Goal: Task Accomplishment & Management: Manage account settings

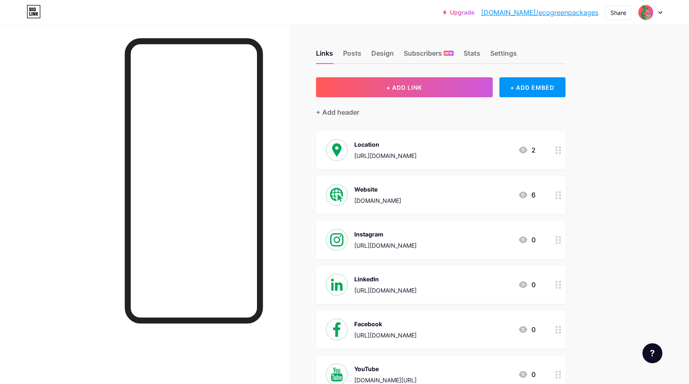
click at [659, 13] on icon at bounding box center [660, 12] width 4 height 3
click at [668, 25] on div "Upgrade [DOMAIN_NAME]/ecogre... [DOMAIN_NAME]/ecogreenpackages Share Switch acc…" at bounding box center [344, 12] width 689 height 25
click at [659, 8] on div at bounding box center [650, 12] width 24 height 15
click at [585, 116] on li "Logout" at bounding box center [610, 117] width 103 height 22
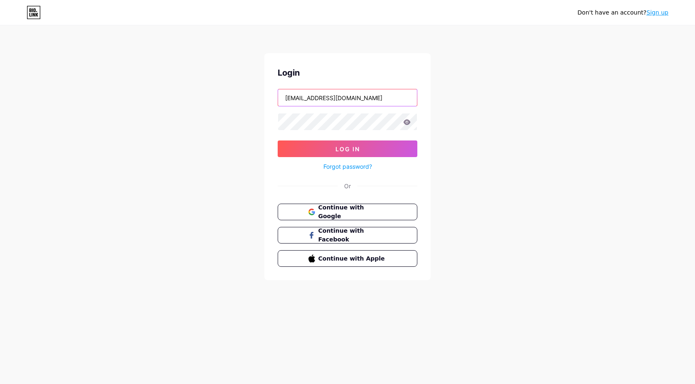
click at [392, 98] on input "[EMAIL_ADDRESS][DOMAIN_NAME]" at bounding box center [347, 97] width 139 height 17
paste input "[EMAIL_ADDRESS]"
type input "[EMAIL_ADDRESS][DOMAIN_NAME]"
click at [188, 267] on div "Don't have an account? Sign up Login [EMAIL_ADDRESS][DOMAIN_NAME] Log In Forgot…" at bounding box center [347, 153] width 695 height 307
click at [201, 135] on div "Don't have an account? Sign up Login [EMAIL_ADDRESS][DOMAIN_NAME] Log In Forgot…" at bounding box center [347, 153] width 695 height 307
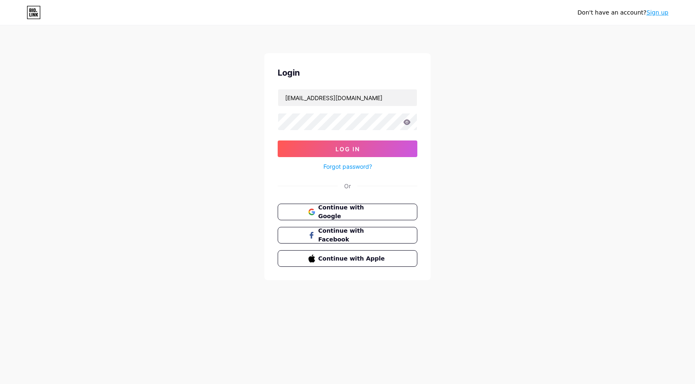
click at [405, 123] on icon at bounding box center [407, 121] width 7 height 5
click at [410, 122] on icon at bounding box center [407, 121] width 7 height 5
click at [534, 80] on div "Don't have an account? Sign up Login [EMAIL_ADDRESS][DOMAIN_NAME] Log In Forgot…" at bounding box center [347, 153] width 695 height 307
click at [374, 151] on button "Log In" at bounding box center [348, 149] width 140 height 17
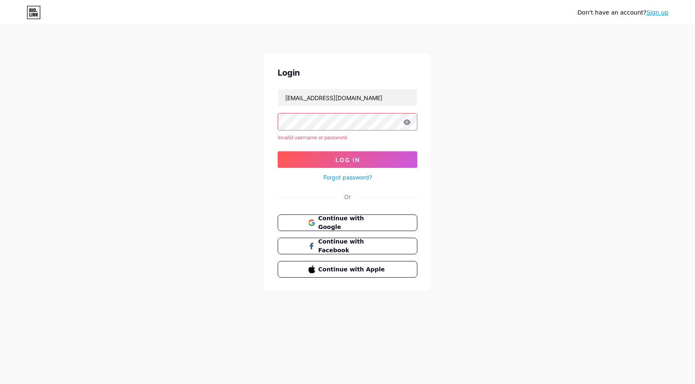
click at [277, 161] on div "Login [EMAIL_ADDRESS][DOMAIN_NAME] Invalid username or password. Log In Forgot …" at bounding box center [347, 172] width 166 height 238
click at [284, 161] on button "Log In" at bounding box center [348, 159] width 140 height 17
click at [178, 184] on div "Don't have an account? Sign up Login [EMAIL_ADDRESS][DOMAIN_NAME] Invalid usern…" at bounding box center [347, 159] width 695 height 318
click at [473, 125] on div "Don't have an account? Sign up Login [EMAIL_ADDRESS][DOMAIN_NAME] Invalid usern…" at bounding box center [347, 159] width 695 height 318
click at [371, 99] on input "[EMAIL_ADDRESS][DOMAIN_NAME]" at bounding box center [347, 97] width 139 height 17
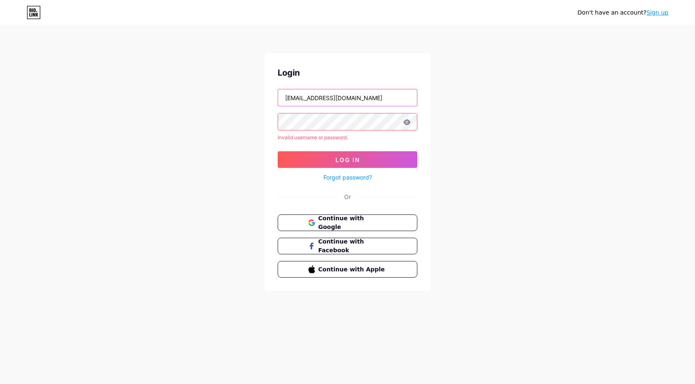
click at [393, 96] on input "[EMAIL_ADDRESS][DOMAIN_NAME]" at bounding box center [347, 97] width 139 height 17
click at [399, 66] on div "Login [EMAIL_ADDRESS][DOMAIN_NAME] Invalid username or password. Log In Forgot …" at bounding box center [347, 172] width 166 height 238
click at [470, 116] on div "Don't have an account? Sign up Login [EMAIL_ADDRESS][DOMAIN_NAME] Invalid usern…" at bounding box center [347, 159] width 695 height 318
click at [407, 122] on icon at bounding box center [407, 121] width 7 height 5
click at [380, 97] on input "[EMAIL_ADDRESS][DOMAIN_NAME]" at bounding box center [347, 97] width 139 height 17
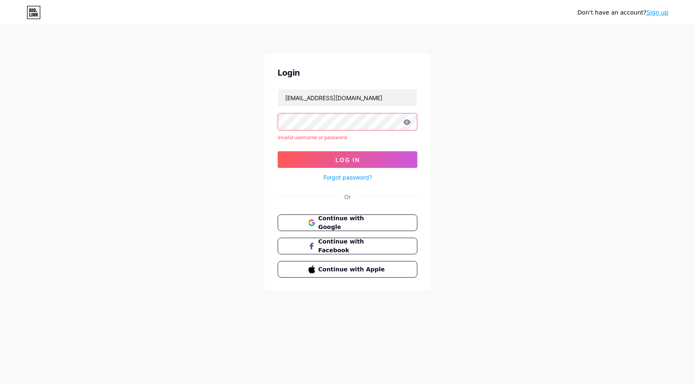
click at [469, 112] on div "Don't have an account? Sign up Login [EMAIL_ADDRESS][DOMAIN_NAME] Invalid usern…" at bounding box center [347, 159] width 695 height 318
click at [326, 158] on button "Log In" at bounding box center [348, 159] width 140 height 17
click at [657, 15] on link "Sign up" at bounding box center [658, 12] width 22 height 7
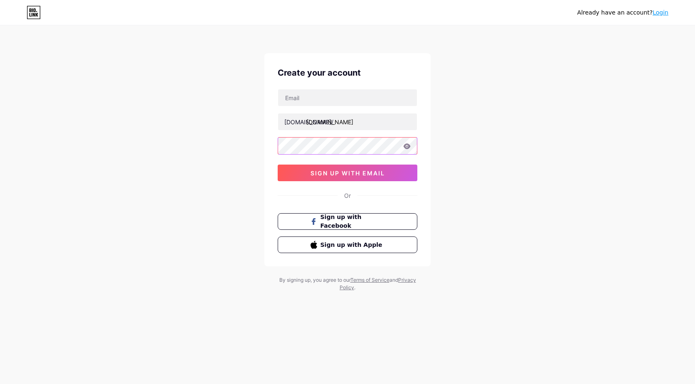
type input "[EMAIL_ADDRESS][DOMAIN_NAME]"
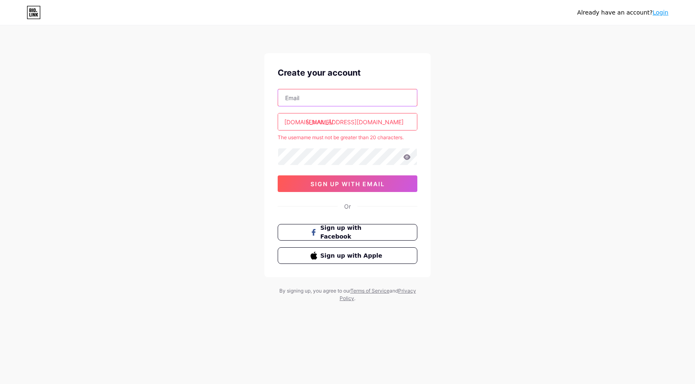
click at [311, 96] on input "text" at bounding box center [347, 97] width 139 height 17
click at [502, 121] on div "Already have an account? Login Create your account [DOMAIN_NAME]/ [EMAIL_ADDRES…" at bounding box center [347, 164] width 695 height 329
click at [197, 157] on div "Already have an account? Login Create your account [DOMAIN_NAME]/ [EMAIL_ADDRES…" at bounding box center [347, 164] width 695 height 329
click at [328, 101] on input "text" at bounding box center [347, 97] width 139 height 17
paste input "[EMAIL_ADDRESS][DOMAIN_NAME]"
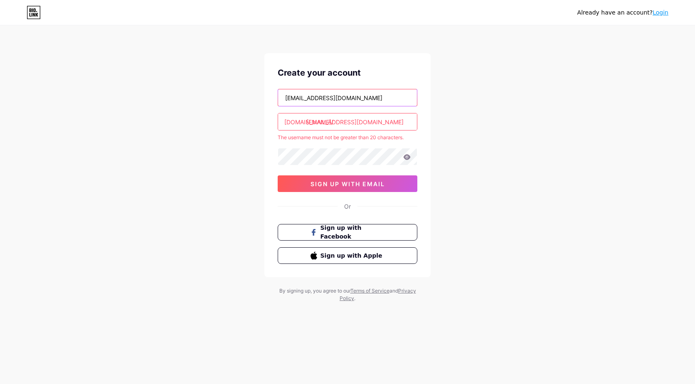
type input "[EMAIL_ADDRESS][DOMAIN_NAME]"
drag, startPoint x: 231, startPoint y: 148, endPoint x: 255, endPoint y: 138, distance: 25.8
click at [231, 148] on div "Already have an account? Login Create your account [EMAIL_ADDRESS][DOMAIN_NAME]…" at bounding box center [347, 164] width 695 height 329
click at [477, 125] on div "Already have an account? Login Create your account [EMAIL_ADDRESS][DOMAIN_NAME]…" at bounding box center [347, 164] width 695 height 329
click at [403, 124] on input "[EMAIL_ADDRESS][DOMAIN_NAME]" at bounding box center [347, 122] width 139 height 17
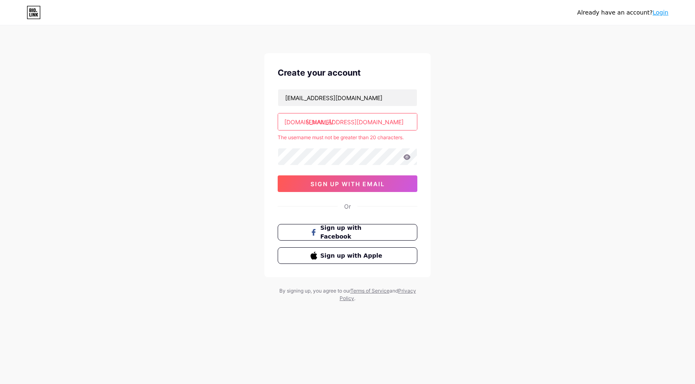
drag, startPoint x: 294, startPoint y: 123, endPoint x: 194, endPoint y: 132, distance: 100.5
click at [194, 132] on div "Already have an account? Login Create your account [EMAIL_ADDRESS][DOMAIN_NAME]…" at bounding box center [347, 164] width 695 height 329
click at [398, 115] on input "text" at bounding box center [347, 122] width 139 height 17
paste input "tradeparfums"
type input "tradeparfums"
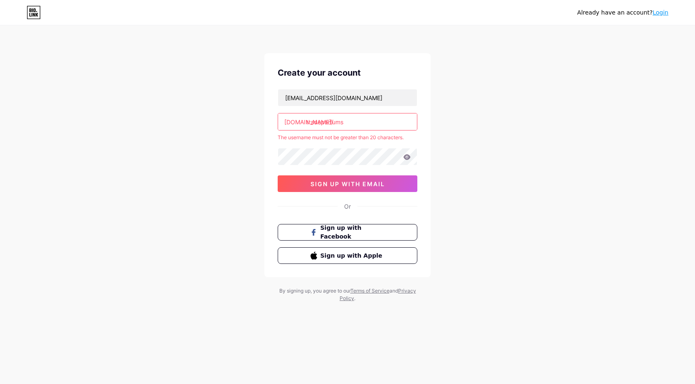
click at [480, 122] on div "Already have an account? Login Create your account [EMAIL_ADDRESS][DOMAIN_NAME]…" at bounding box center [347, 164] width 695 height 329
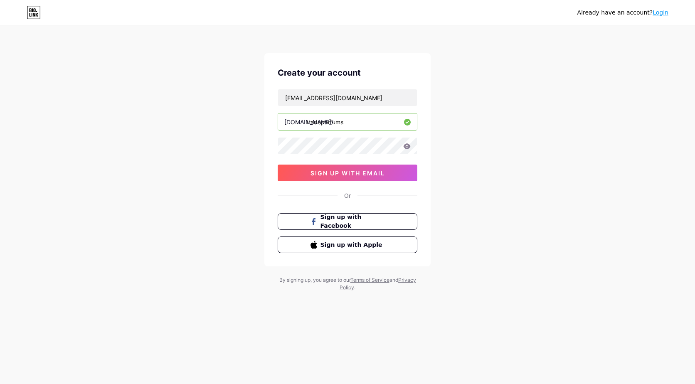
click at [494, 138] on div "Already have an account? Login Create your account [EMAIL_ADDRESS][DOMAIN_NAME]…" at bounding box center [347, 159] width 695 height 318
click at [385, 174] on span "sign up with email" at bounding box center [348, 173] width 74 height 7
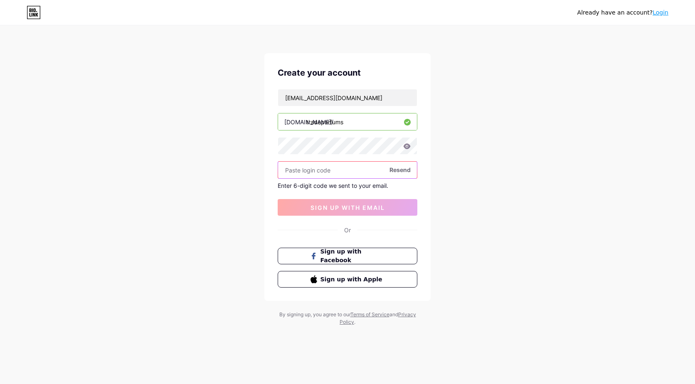
click at [323, 168] on input "text" at bounding box center [347, 170] width 139 height 17
type input "767394"
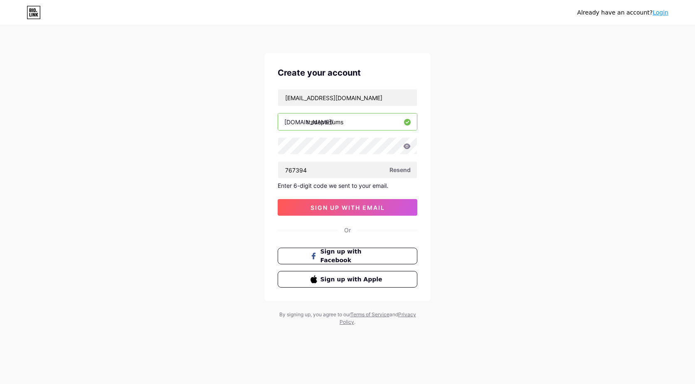
drag, startPoint x: 388, startPoint y: 210, endPoint x: 480, endPoint y: 203, distance: 93.0
click at [388, 210] on button "sign up with email" at bounding box center [348, 207] width 140 height 17
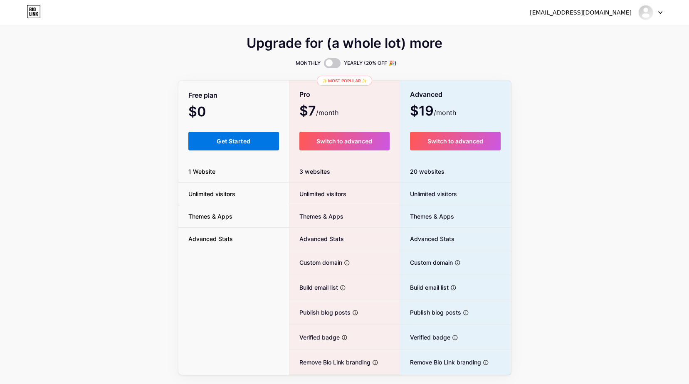
click at [224, 144] on span "Get Started" at bounding box center [234, 141] width 34 height 7
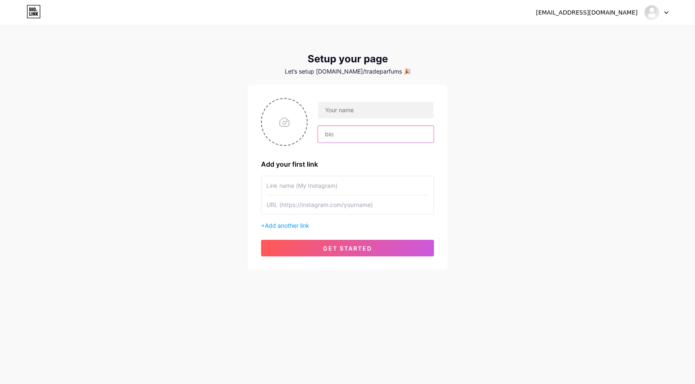
click at [343, 137] on input "text" at bounding box center [376, 134] width 116 height 17
click at [368, 110] on input "text" at bounding box center [376, 110] width 116 height 17
click at [457, 342] on div "[EMAIL_ADDRESS][DOMAIN_NAME] Dashboard Logout Setup your page Let’s setup [DOMA…" at bounding box center [347, 192] width 695 height 384
click at [356, 107] on input "text" at bounding box center [376, 110] width 116 height 17
paste input "Traditional Parfumerie"
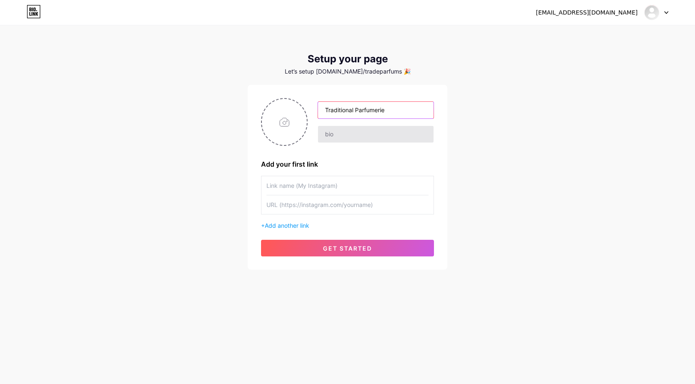
type input "Traditional Parfumerie"
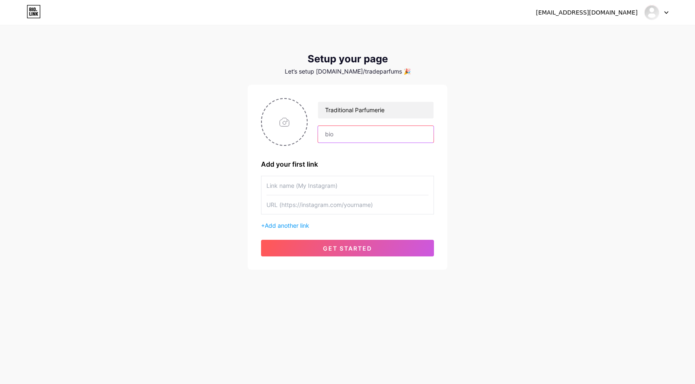
click at [401, 132] on input "text" at bounding box center [376, 134] width 116 height 17
click at [287, 128] on input "file" at bounding box center [284, 122] width 45 height 46
type input "C:\fakepath\tradeparfums_logo.jpg"
click at [293, 226] on span "Add another link" at bounding box center [287, 225] width 44 height 7
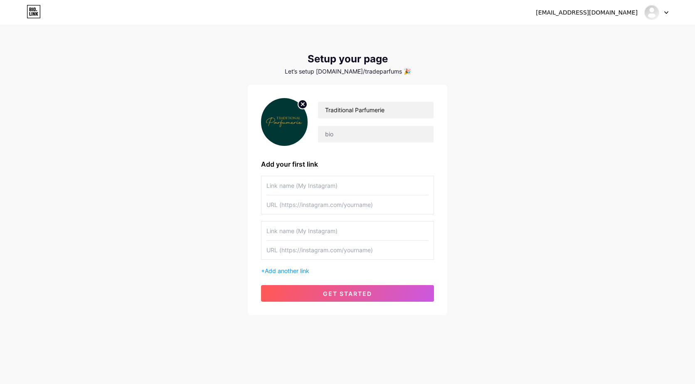
click at [345, 185] on input "text" at bounding box center [348, 185] width 162 height 19
drag, startPoint x: 142, startPoint y: 252, endPoint x: 168, endPoint y: 246, distance: 26.5
click at [142, 252] on div "[EMAIL_ADDRESS][DOMAIN_NAME] Dashboard Logout Setup your page Let’s setup [DOMA…" at bounding box center [347, 171] width 695 height 342
click at [319, 183] on input "text" at bounding box center [348, 185] width 162 height 19
type input "WhatsApp Business"
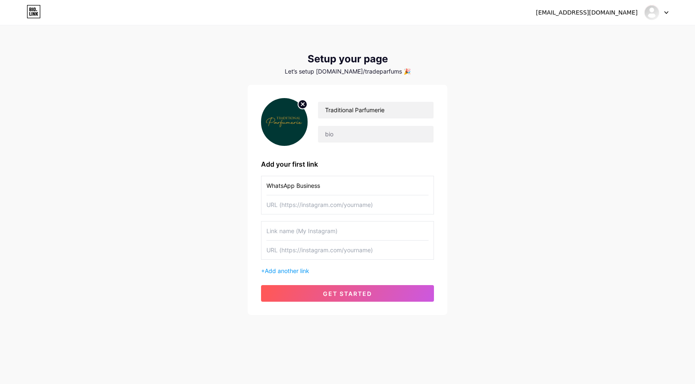
click at [160, 254] on div "[EMAIL_ADDRESS][DOMAIN_NAME] Dashboard Logout Setup your page Let’s setup [DOMA…" at bounding box center [347, 171] width 695 height 342
click at [326, 207] on input "text" at bounding box center [348, 204] width 162 height 19
paste input "[URL][DOMAIN_NAME]"
type input "[URL][DOMAIN_NAME]"
drag, startPoint x: 175, startPoint y: 301, endPoint x: 226, endPoint y: 291, distance: 52.6
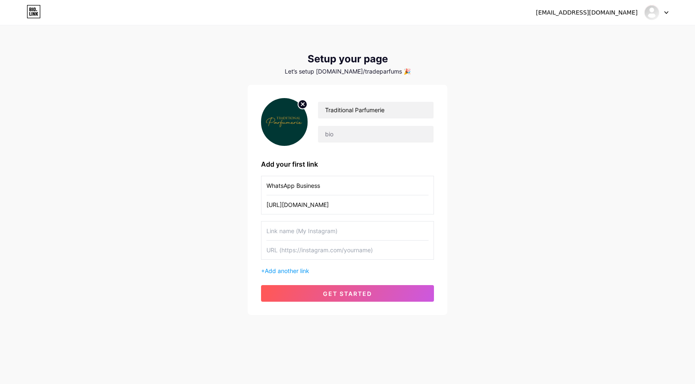
click at [175, 301] on div "[EMAIL_ADDRESS][DOMAIN_NAME] Dashboard Logout Setup your page Let’s setup [DOMA…" at bounding box center [347, 171] width 695 height 342
click at [296, 234] on input "text" at bounding box center [348, 231] width 162 height 19
type input "Facebook"
click at [308, 250] on input "text" at bounding box center [348, 250] width 162 height 19
paste input "[URL][DOMAIN_NAME]"
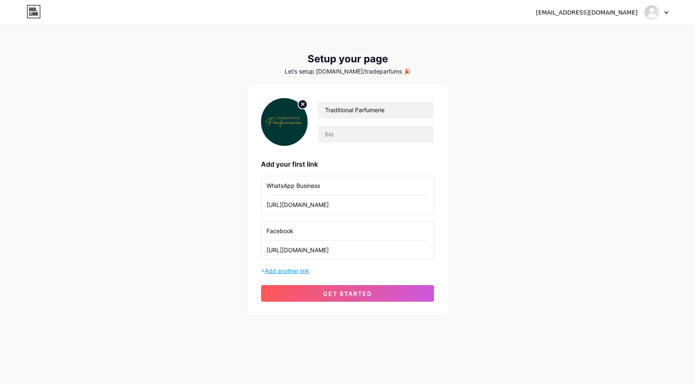
type input "[URL][DOMAIN_NAME]"
click at [305, 274] on span "Add another link" at bounding box center [287, 270] width 44 height 7
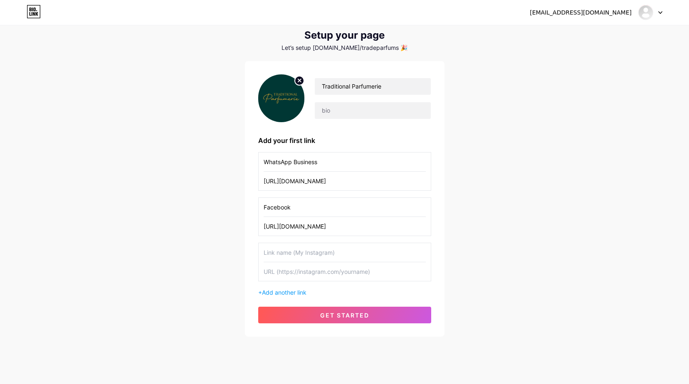
scroll to position [36, 0]
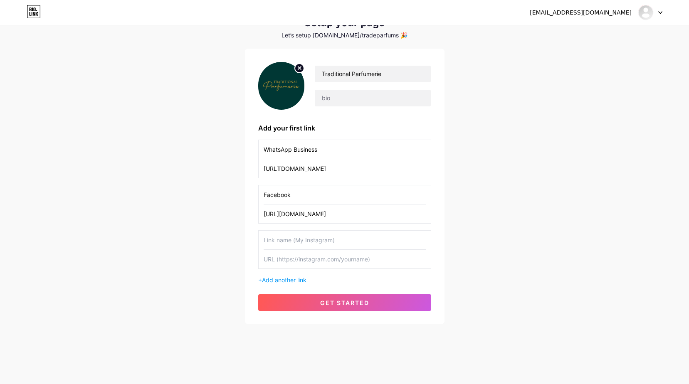
click at [207, 238] on div "[EMAIL_ADDRESS][DOMAIN_NAME] Dashboard Logout Setup your page Let’s setup [DOMA…" at bounding box center [344, 157] width 689 height 387
click at [299, 243] on input "text" at bounding box center [345, 240] width 162 height 19
type input "Our Location"
click at [307, 262] on input "text" at bounding box center [345, 259] width 162 height 19
paste input "[URL][DOMAIN_NAME]"
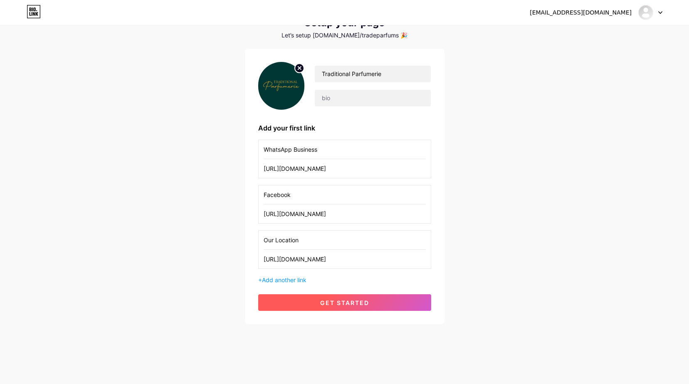
type input "[URL][DOMAIN_NAME]"
click at [406, 301] on button "get started" at bounding box center [344, 302] width 173 height 17
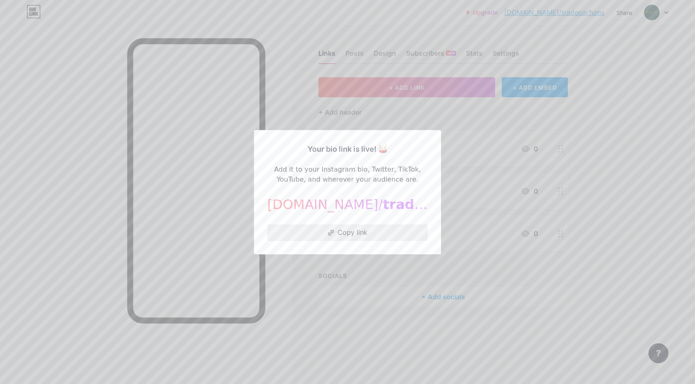
click at [360, 231] on button "Copy link" at bounding box center [347, 233] width 160 height 17
click at [336, 233] on button "Copy link" at bounding box center [347, 233] width 160 height 17
click at [642, 74] on div at bounding box center [347, 192] width 695 height 384
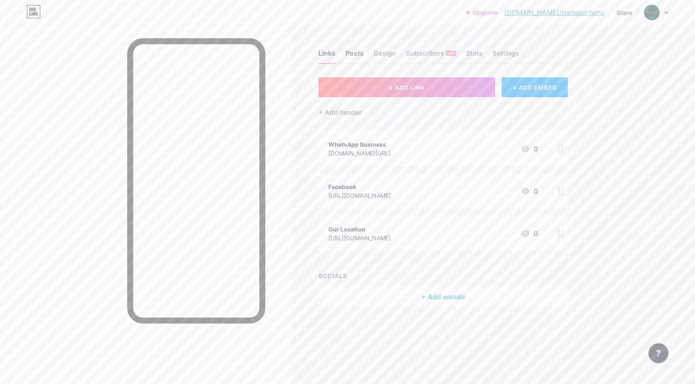
click at [354, 54] on div "Posts" at bounding box center [355, 55] width 18 height 15
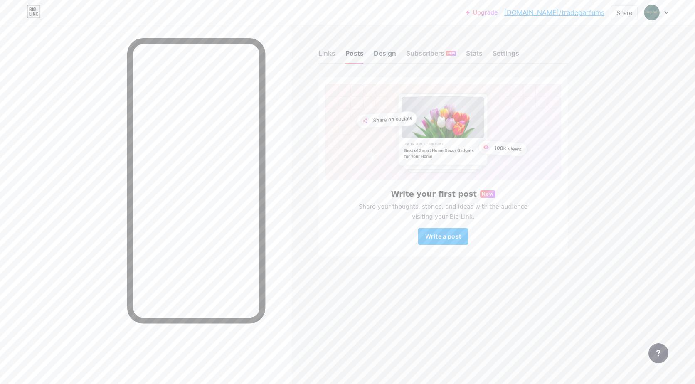
click at [385, 54] on div "Design" at bounding box center [385, 55] width 22 height 15
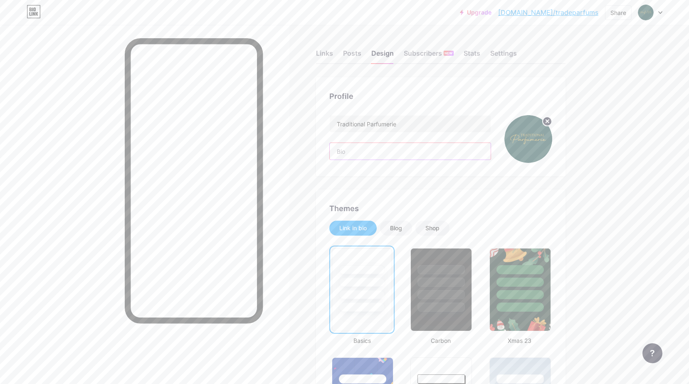
click at [377, 155] on input "text" at bounding box center [410, 151] width 161 height 17
paste input "Captivating scents, timeless elegance. Elevate your moments with Traditional Pe…"
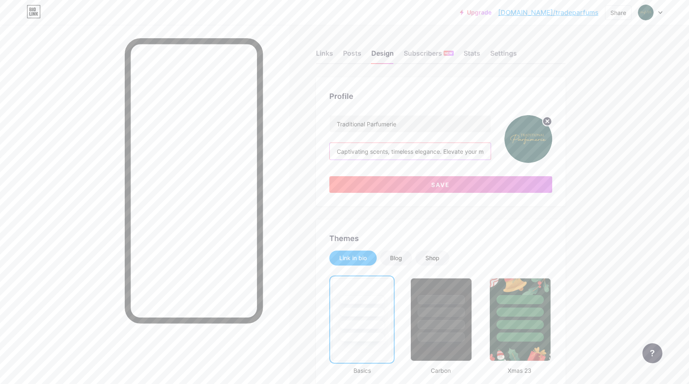
scroll to position [0, 115]
type input "Captivating scents, timeless elegance. Elevate your moments with Traditional Pe…"
click at [539, 189] on button "Save" at bounding box center [440, 184] width 223 height 17
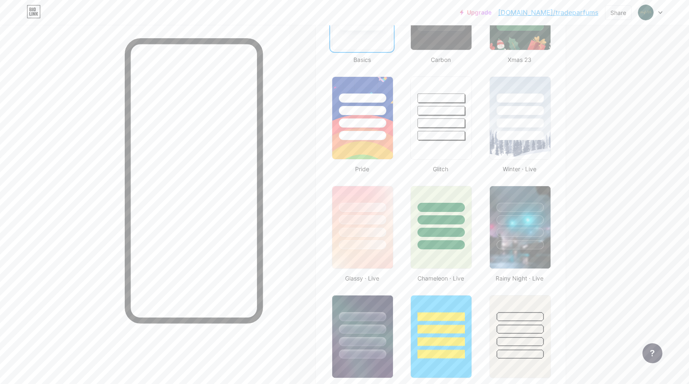
scroll to position [291, 0]
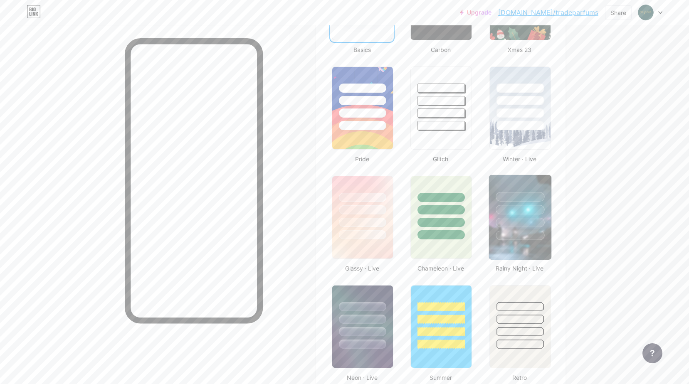
click at [542, 216] on div at bounding box center [520, 207] width 62 height 65
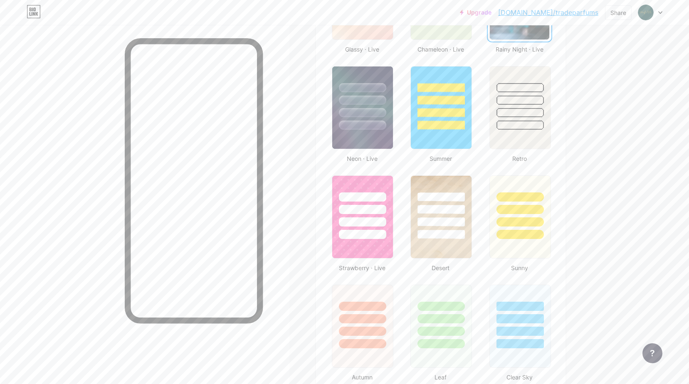
scroll to position [541, 0]
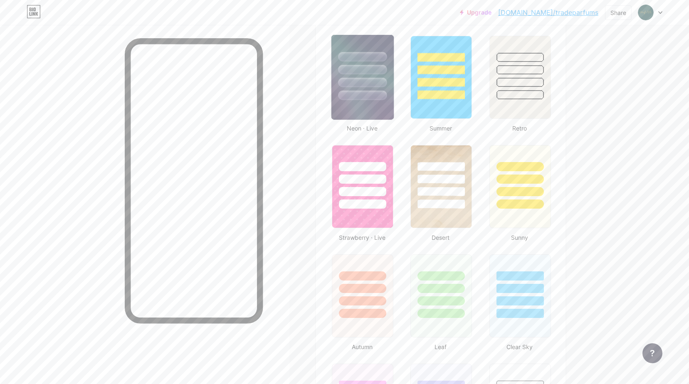
click at [361, 95] on div at bounding box center [362, 96] width 49 height 10
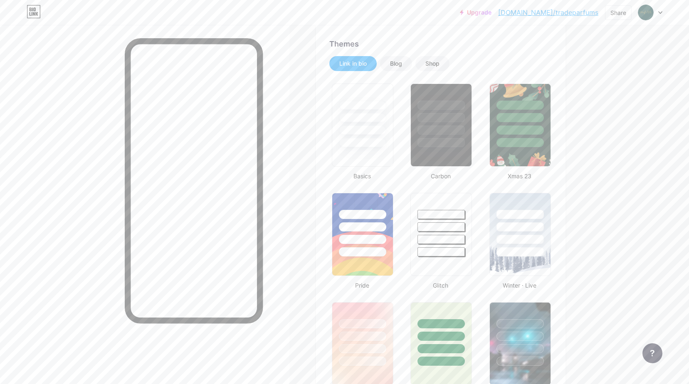
scroll to position [166, 0]
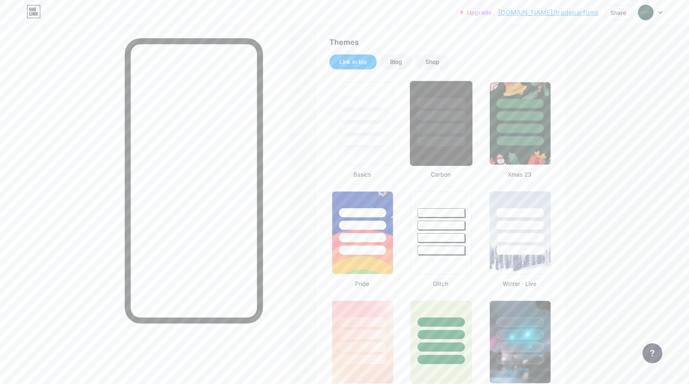
click at [448, 126] on div at bounding box center [441, 129] width 49 height 10
click at [402, 62] on div "Blog" at bounding box center [396, 62] width 12 height 8
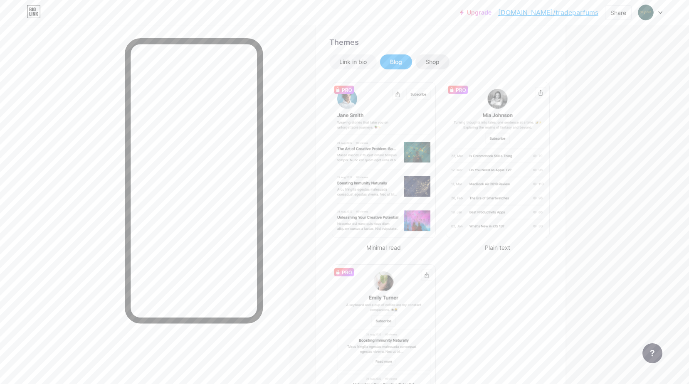
click at [439, 63] on div "Shop" at bounding box center [432, 62] width 14 height 8
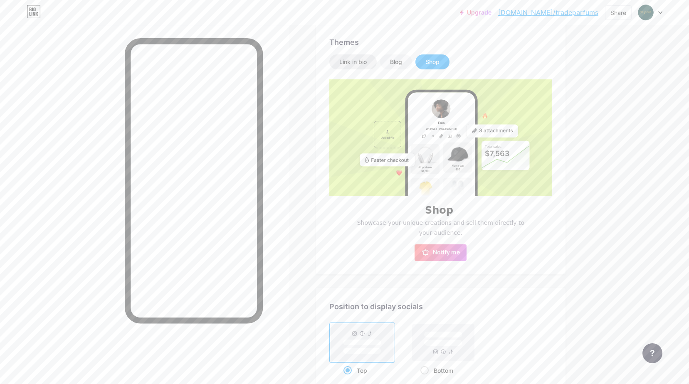
click at [370, 64] on div "Link in bio" at bounding box center [352, 61] width 47 height 15
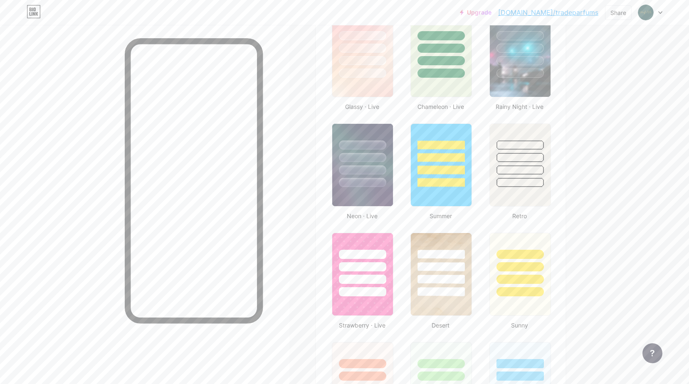
scroll to position [499, 0]
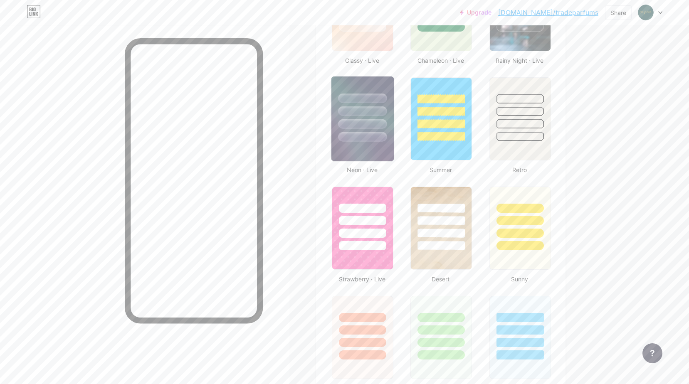
click at [365, 118] on div at bounding box center [362, 109] width 62 height 65
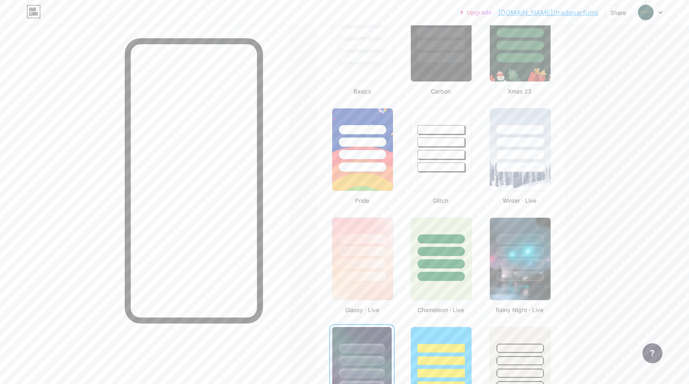
scroll to position [291, 0]
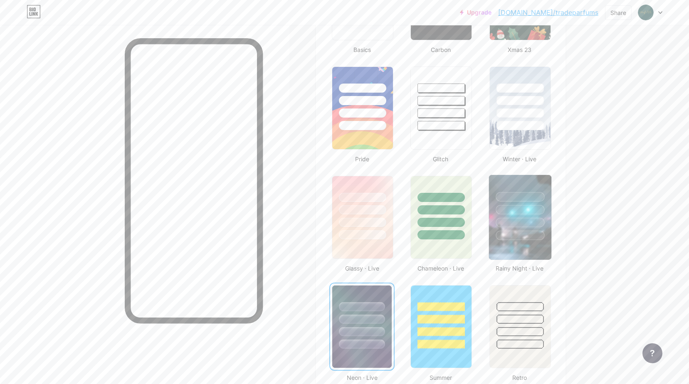
click at [538, 192] on div at bounding box center [520, 197] width 49 height 10
drag, startPoint x: 364, startPoint y: 229, endPoint x: 372, endPoint y: 229, distance: 7.5
click at [364, 229] on div at bounding box center [362, 207] width 62 height 65
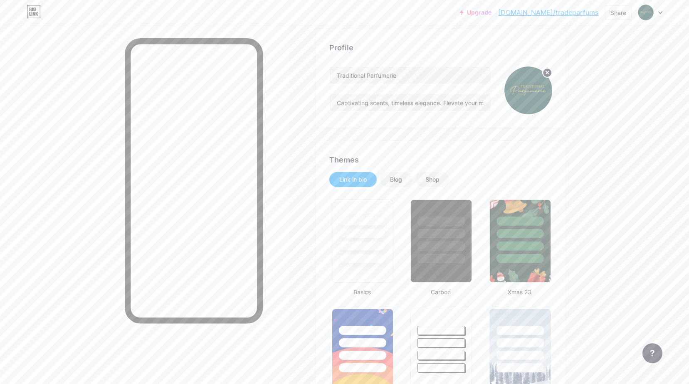
scroll to position [0, 0]
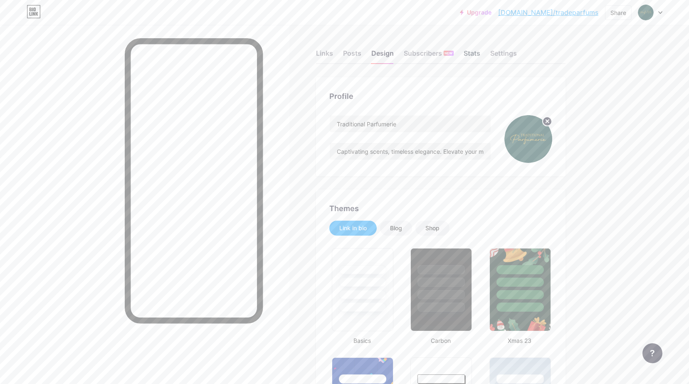
click at [477, 57] on div "Stats" at bounding box center [472, 55] width 17 height 15
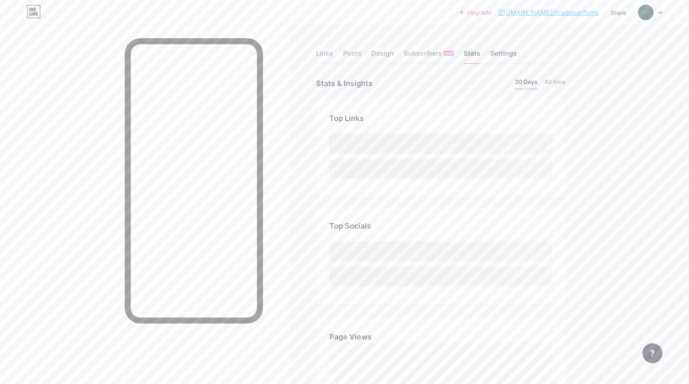
scroll to position [384, 689]
click at [511, 58] on div "Settings" at bounding box center [503, 55] width 27 height 15
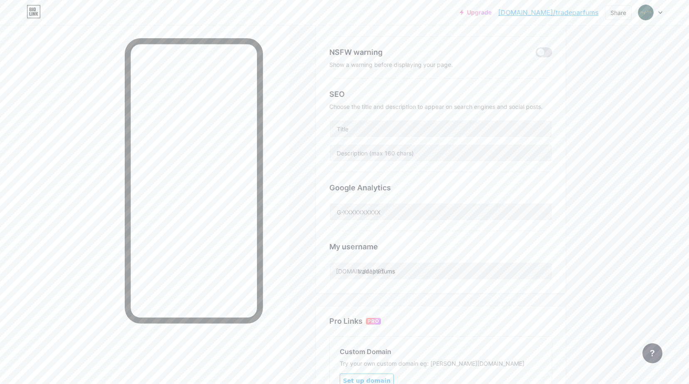
scroll to position [125, 0]
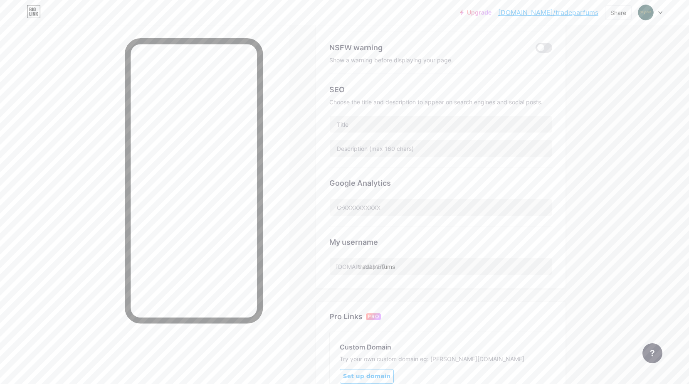
drag, startPoint x: 605, startPoint y: 81, endPoint x: 554, endPoint y: 98, distance: 54.0
click at [605, 81] on div "Upgrade [DOMAIN_NAME]/tradep... [DOMAIN_NAME]/tradeparfums Share Switch account…" at bounding box center [344, 200] width 689 height 651
click at [390, 123] on input "text" at bounding box center [441, 124] width 222 height 17
paste input "Traditional Parfumerie"
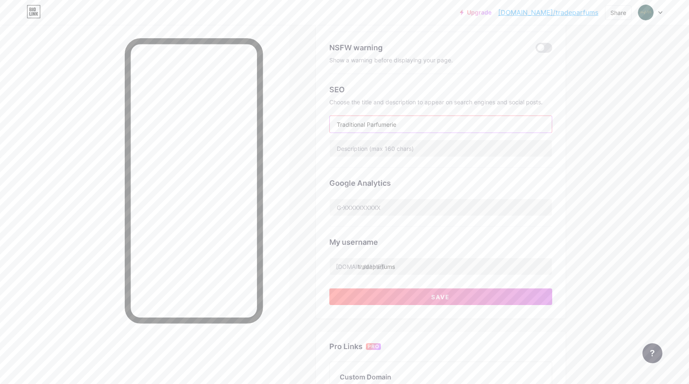
type input "Traditional Parfumerie"
click at [618, 117] on div "Upgrade [DOMAIN_NAME]/tradep... [DOMAIN_NAME]/tradeparfums Share Switch account…" at bounding box center [344, 215] width 689 height 681
click at [395, 148] on input "text" at bounding box center [441, 148] width 222 height 17
paste input "Captivating scents, timeless elegance. Elevate your moments with Traditional Pe…"
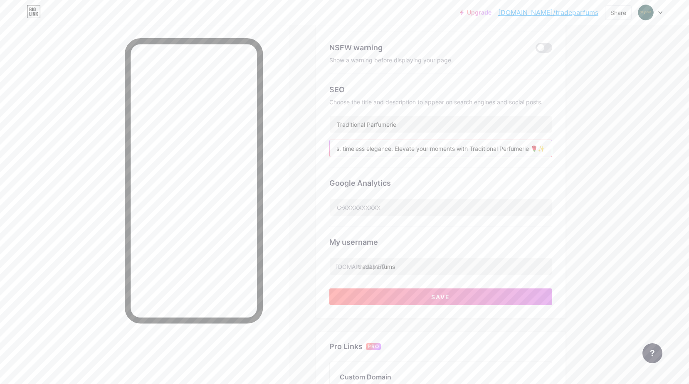
type input "Captivating scents, timeless elegance. Elevate your moments with Traditional Pe…"
click at [605, 142] on div "Upgrade [DOMAIN_NAME]/tradep... [DOMAIN_NAME]/tradeparfums Share Switch account…" at bounding box center [344, 215] width 689 height 681
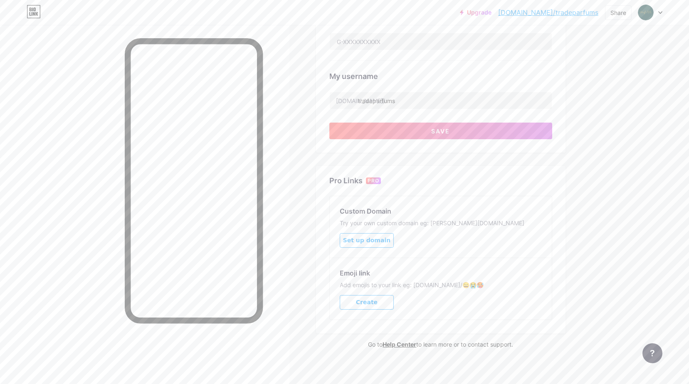
scroll to position [291, 0]
click at [491, 131] on button "Save" at bounding box center [440, 130] width 223 height 17
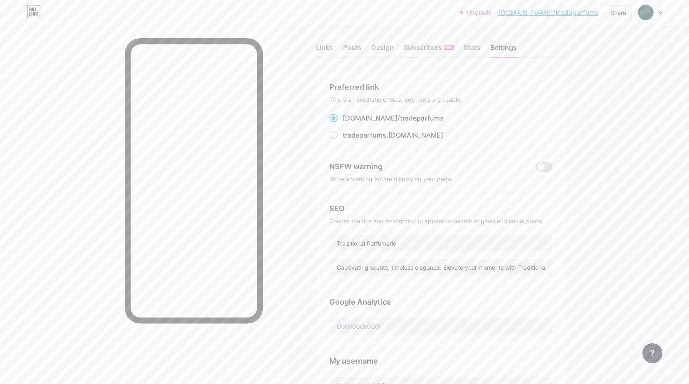
scroll to position [0, 0]
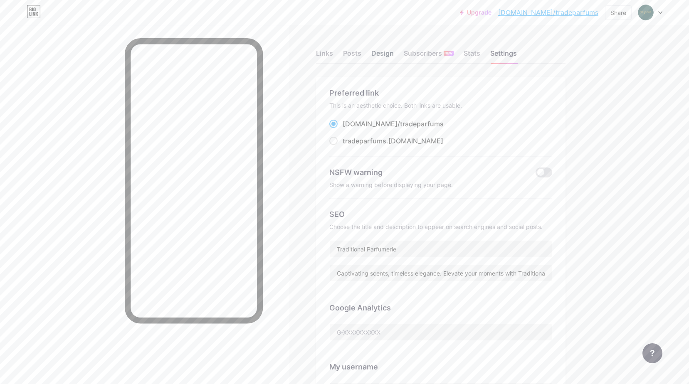
click at [378, 52] on div "Design" at bounding box center [382, 55] width 22 height 15
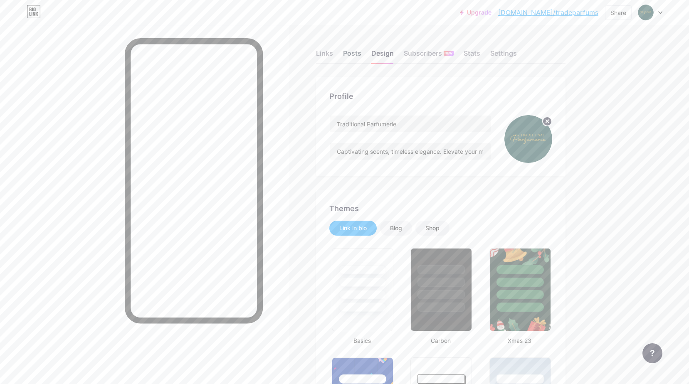
click at [352, 54] on div "Posts" at bounding box center [352, 55] width 18 height 15
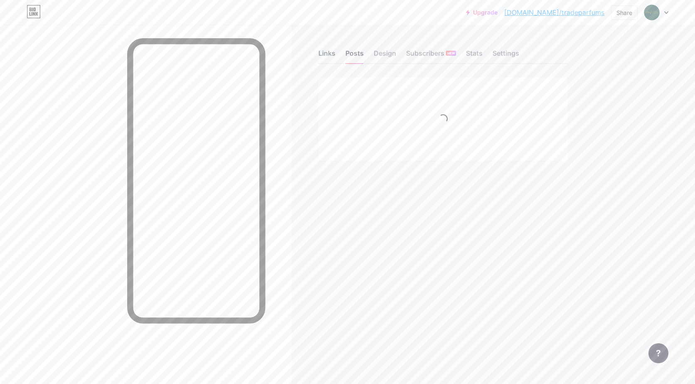
click at [329, 53] on div "Links" at bounding box center [326, 55] width 17 height 15
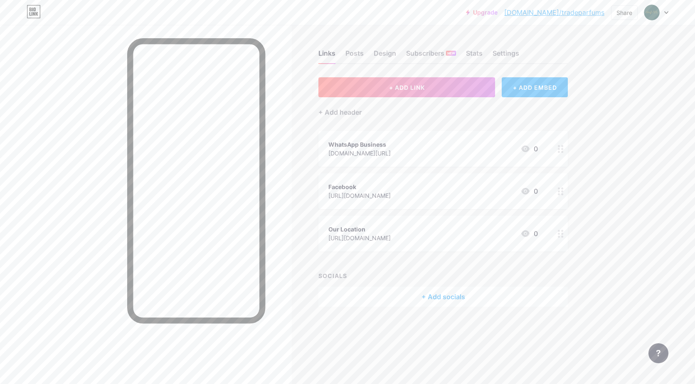
click at [408, 148] on div "WhatsApp Business [DOMAIN_NAME][URL] 0" at bounding box center [433, 148] width 210 height 19
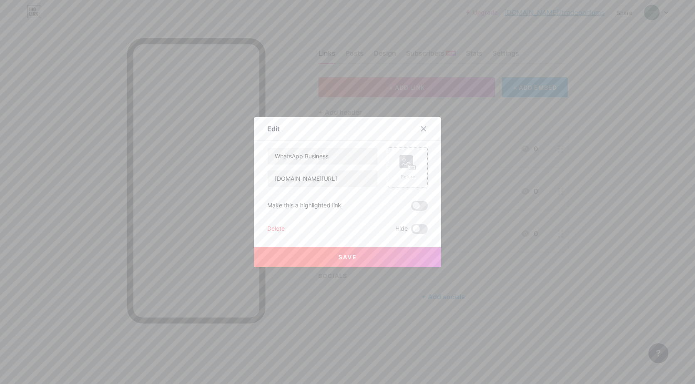
click at [412, 163] on icon at bounding box center [408, 162] width 17 height 15
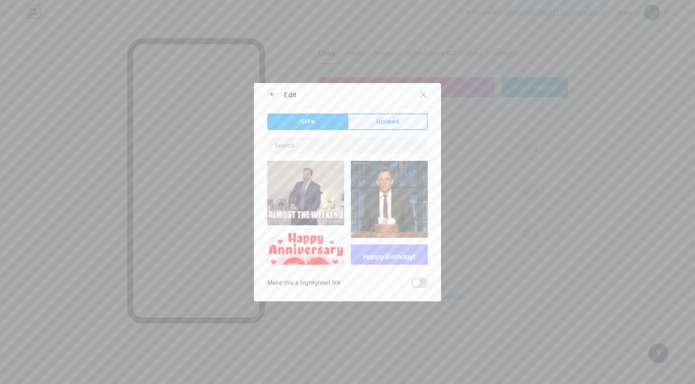
click at [371, 124] on button "Upload" at bounding box center [388, 122] width 80 height 17
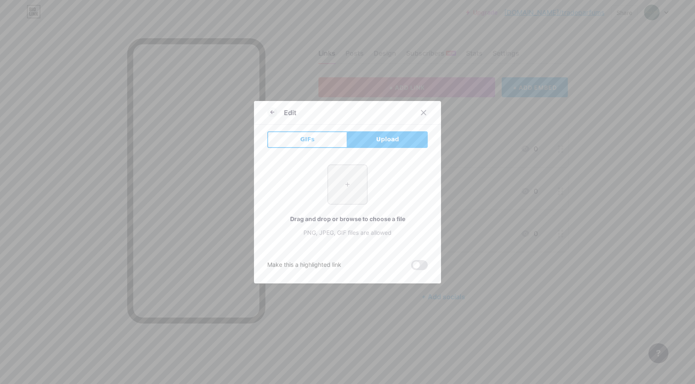
click at [341, 188] on input "file" at bounding box center [347, 184] width 39 height 39
click at [350, 183] on input "file" at bounding box center [347, 184] width 39 height 39
click at [349, 187] on input "file" at bounding box center [347, 184] width 39 height 39
click at [422, 114] on icon at bounding box center [424, 112] width 5 height 5
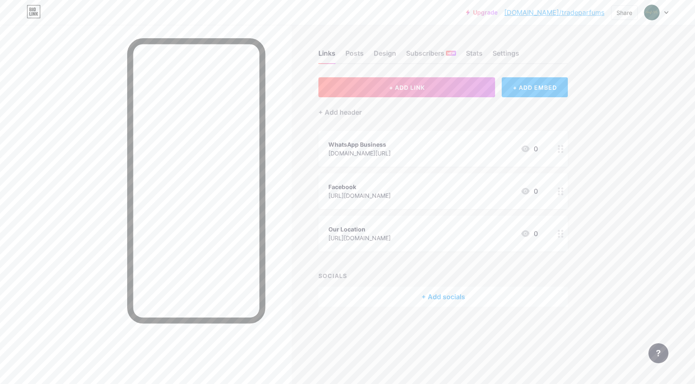
click at [363, 147] on div "WhatsApp Business" at bounding box center [359, 144] width 62 height 9
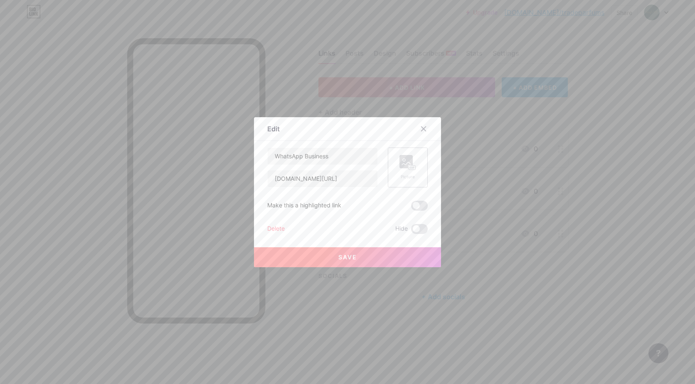
click at [404, 167] on rect at bounding box center [406, 161] width 13 height 13
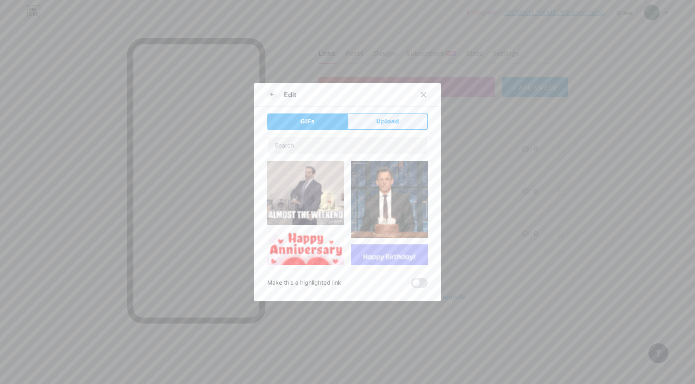
click at [390, 118] on span "Upload" at bounding box center [387, 121] width 23 height 9
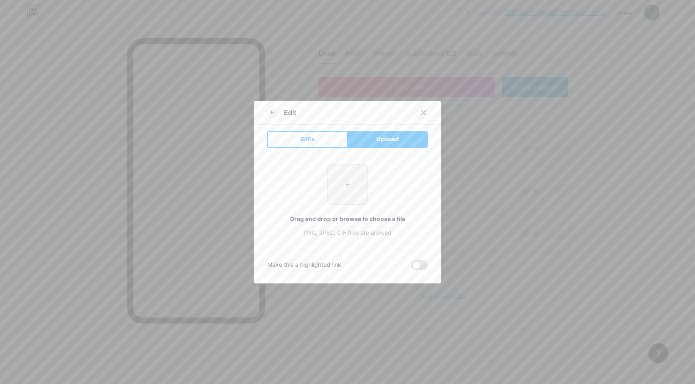
click at [345, 185] on input "file" at bounding box center [347, 184] width 39 height 39
type input "C:\fakepath\WhatsApp-2.png"
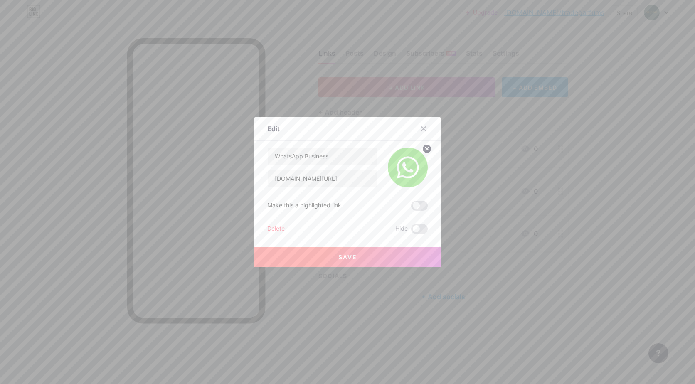
click at [350, 256] on span "Save" at bounding box center [347, 257] width 19 height 7
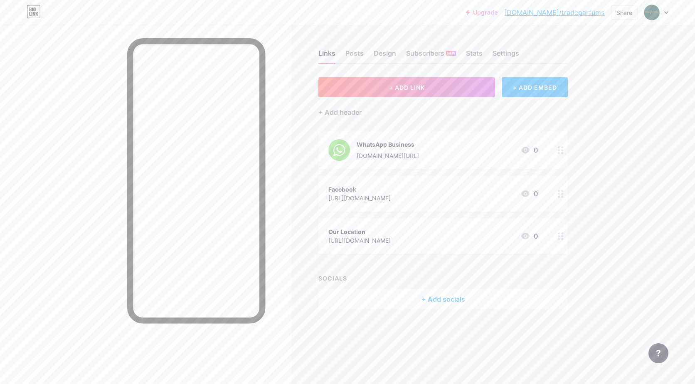
drag, startPoint x: 646, startPoint y: 104, endPoint x: 531, endPoint y: 95, distance: 114.7
click at [646, 104] on div "Upgrade [DOMAIN_NAME]/tradep... [DOMAIN_NAME]/tradeparfums Share Switch account…" at bounding box center [347, 192] width 695 height 384
click at [435, 181] on div "Facebook [URL][DOMAIN_NAME] 0" at bounding box center [442, 194] width 249 height 36
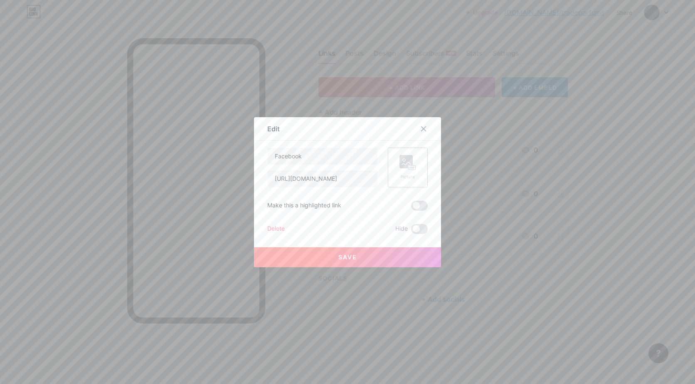
click at [409, 166] on rect at bounding box center [412, 167] width 7 height 4
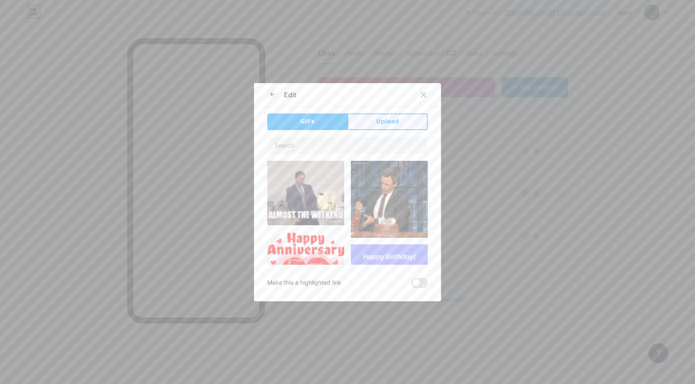
click at [376, 120] on span "Upload" at bounding box center [387, 121] width 23 height 9
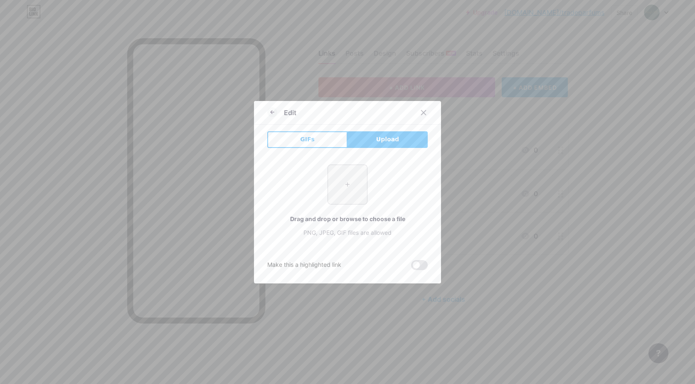
click at [350, 178] on input "file" at bounding box center [347, 184] width 39 height 39
type input "C:\fakepath\Facebook-4.png"
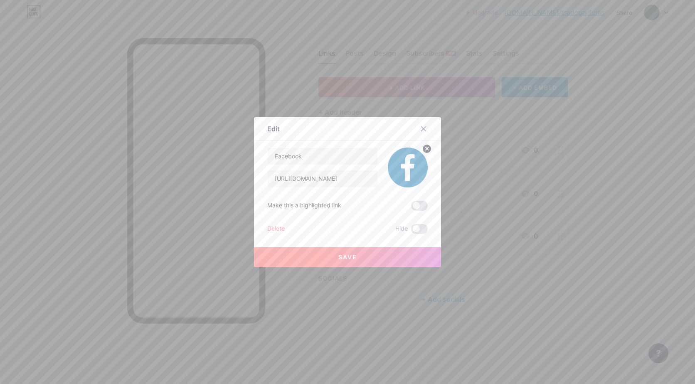
click at [352, 257] on span "Save" at bounding box center [347, 257] width 19 height 7
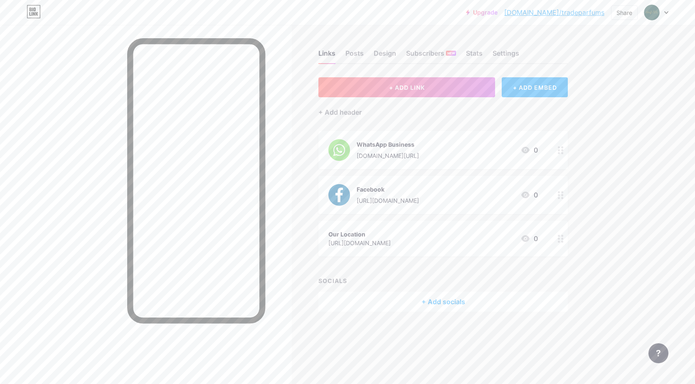
click at [493, 236] on div "Our Location [URL][DOMAIN_NAME] 0" at bounding box center [433, 238] width 210 height 19
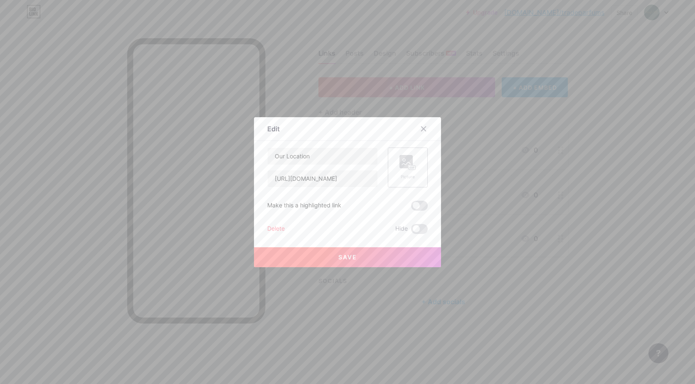
click at [417, 165] on div "Picture" at bounding box center [408, 168] width 40 height 40
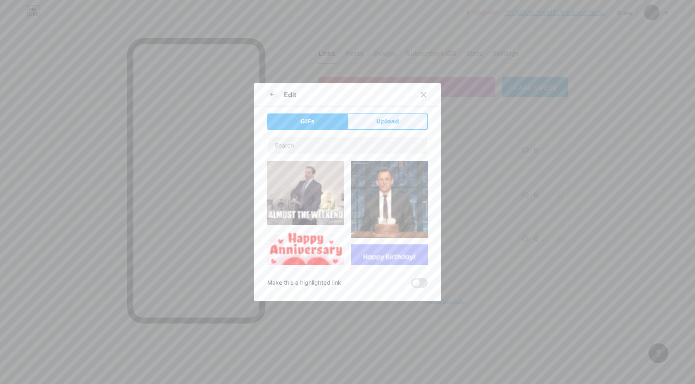
click at [392, 114] on button "Upload" at bounding box center [388, 122] width 80 height 17
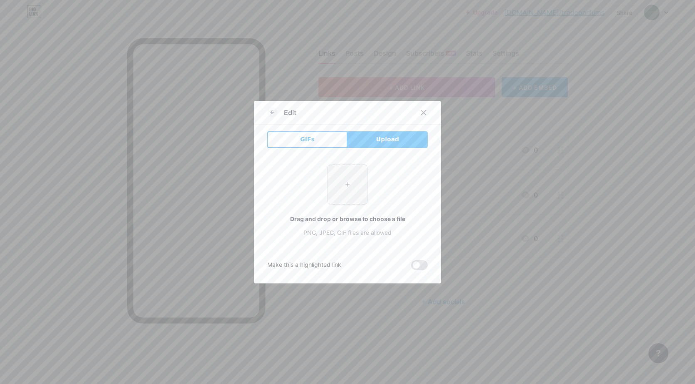
click at [343, 188] on input "file" at bounding box center [347, 184] width 39 height 39
type input "C:\fakepath\Pin-4.png"
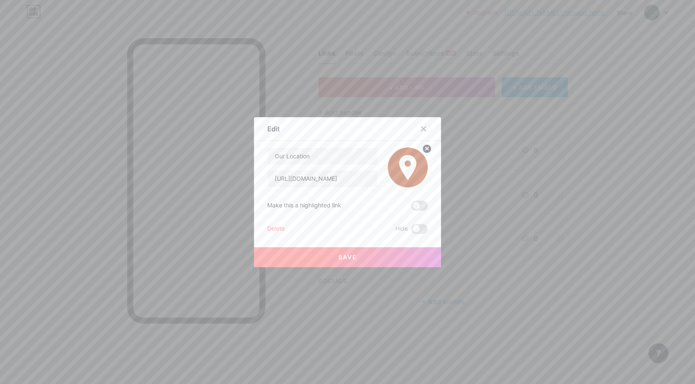
click at [353, 261] on button "Save" at bounding box center [347, 257] width 187 height 20
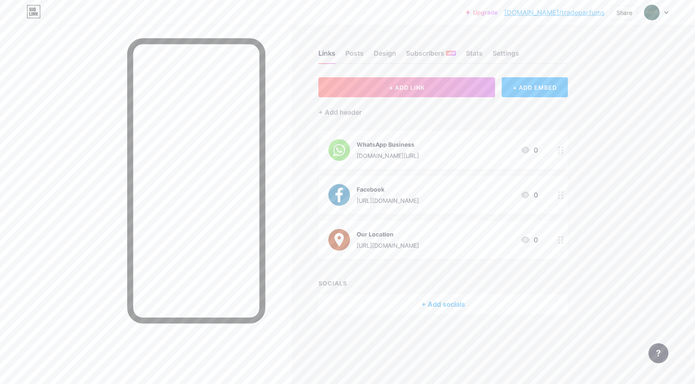
click at [669, 13] on div "Upgrade [DOMAIN_NAME]/tradep... [DOMAIN_NAME]/tradeparfums Share Switch account…" at bounding box center [347, 12] width 695 height 15
click at [668, 12] on icon at bounding box center [666, 12] width 4 height 3
drag, startPoint x: 618, startPoint y: 156, endPoint x: 613, endPoint y: 118, distance: 38.5
click at [618, 156] on div "Upgrade [DOMAIN_NAME]/tradep... [DOMAIN_NAME]/tradeparfums Share Switch account…" at bounding box center [347, 192] width 695 height 384
click at [618, 17] on div "Share" at bounding box center [625, 12] width 16 height 9
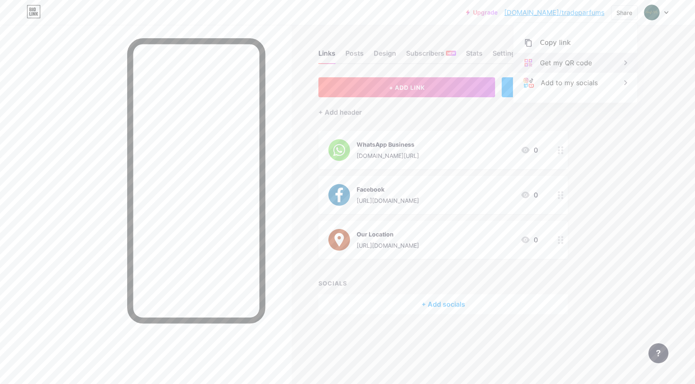
click at [616, 63] on div "Get my QR code" at bounding box center [575, 63] width 124 height 20
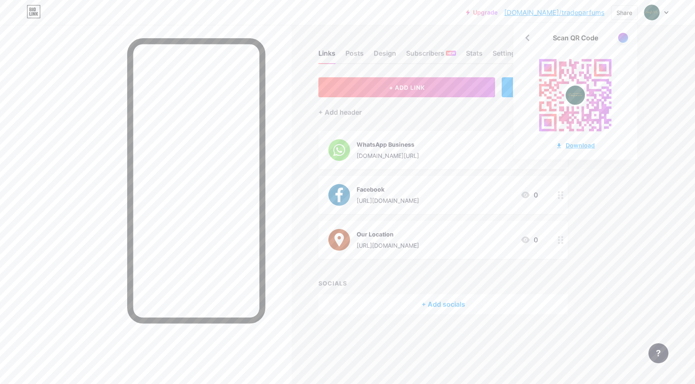
click at [579, 145] on div "Download" at bounding box center [575, 145] width 39 height 9
click at [676, 75] on div "Upgrade [DOMAIN_NAME]/tradep... [DOMAIN_NAME]/tradeparfums Share Scan QR Code D…" at bounding box center [347, 192] width 695 height 384
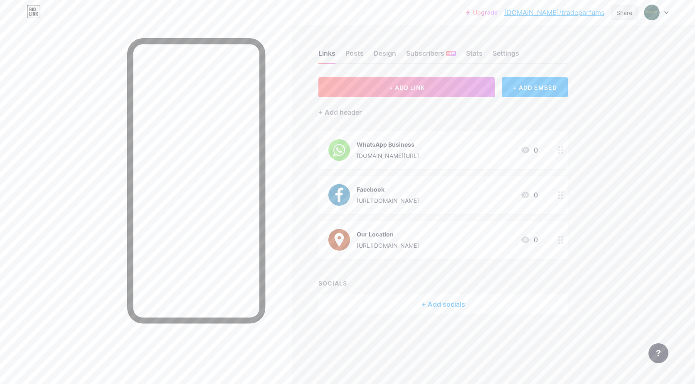
click at [625, 13] on div "Share" at bounding box center [625, 12] width 16 height 9
click at [566, 40] on div "Copy link" at bounding box center [555, 43] width 31 height 10
click at [649, 116] on div "Upgrade [DOMAIN_NAME]/tradep... [DOMAIN_NAME]/tradeparfums Share Copy link [URL…" at bounding box center [347, 192] width 695 height 384
drag, startPoint x: 600, startPoint y: 59, endPoint x: 600, endPoint y: 54, distance: 5.0
click at [600, 59] on div "Links Posts Design Subscribers NEW Stats Settings + ADD LINK + ADD EMBED + Add …" at bounding box center [301, 190] width 603 height 331
